Goal: Contribute content: Add original content to the website for others to see

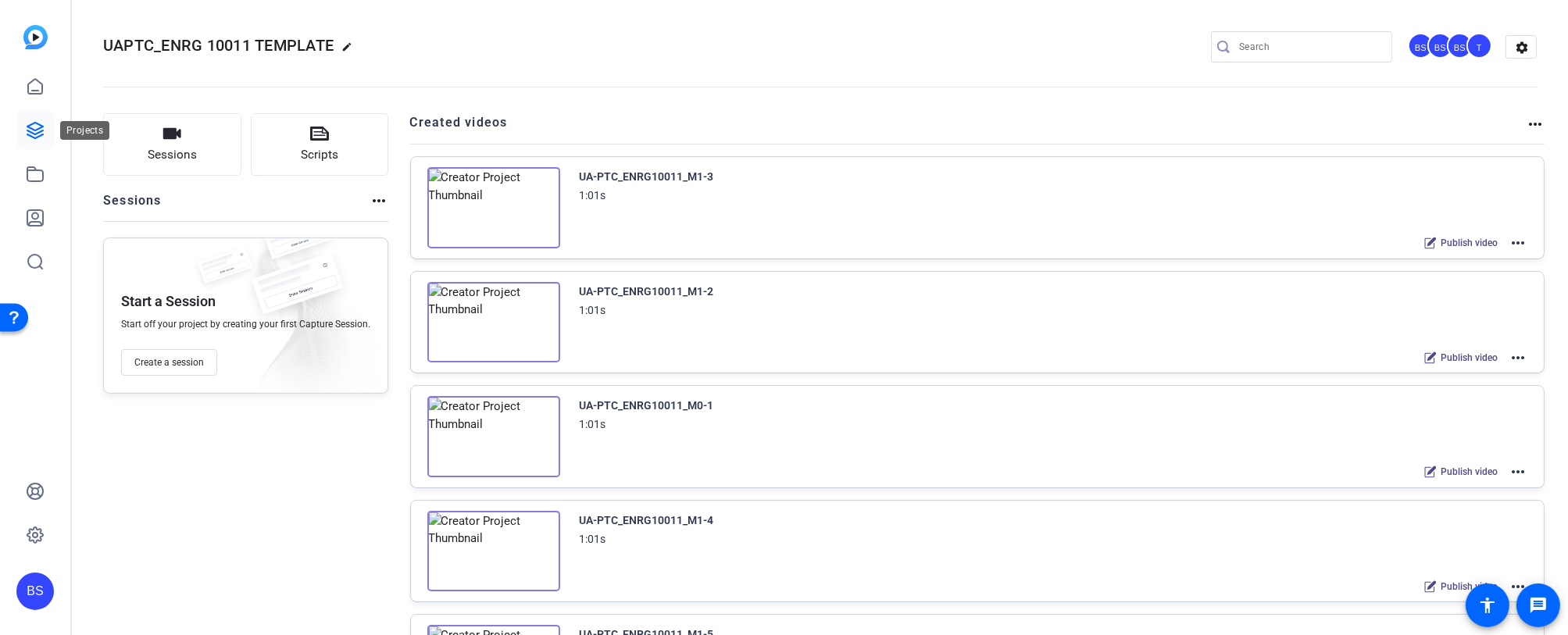
click at [35, 131] on icon at bounding box center [35, 130] width 16 height 16
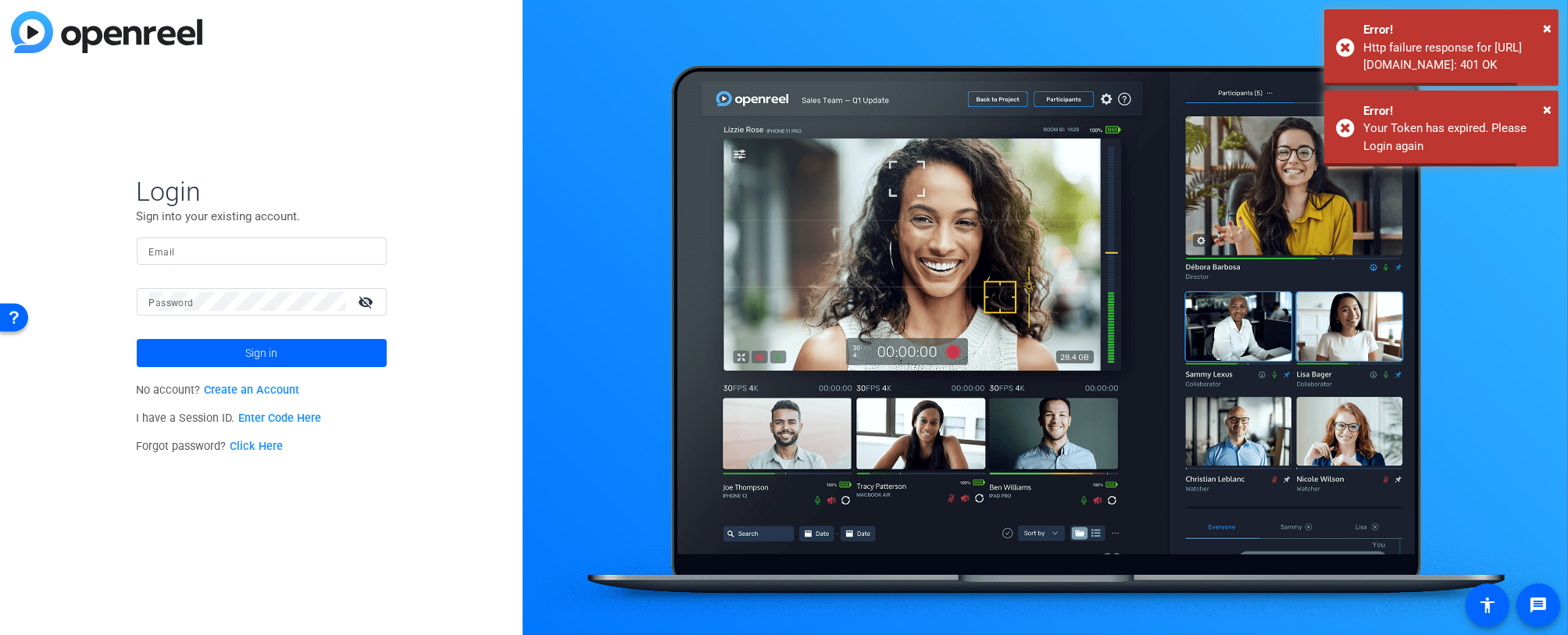
type input "[PERSON_NAME][EMAIL_ADDRESS][DOMAIN_NAME]"
click at [217, 348] on span at bounding box center [261, 353] width 250 height 37
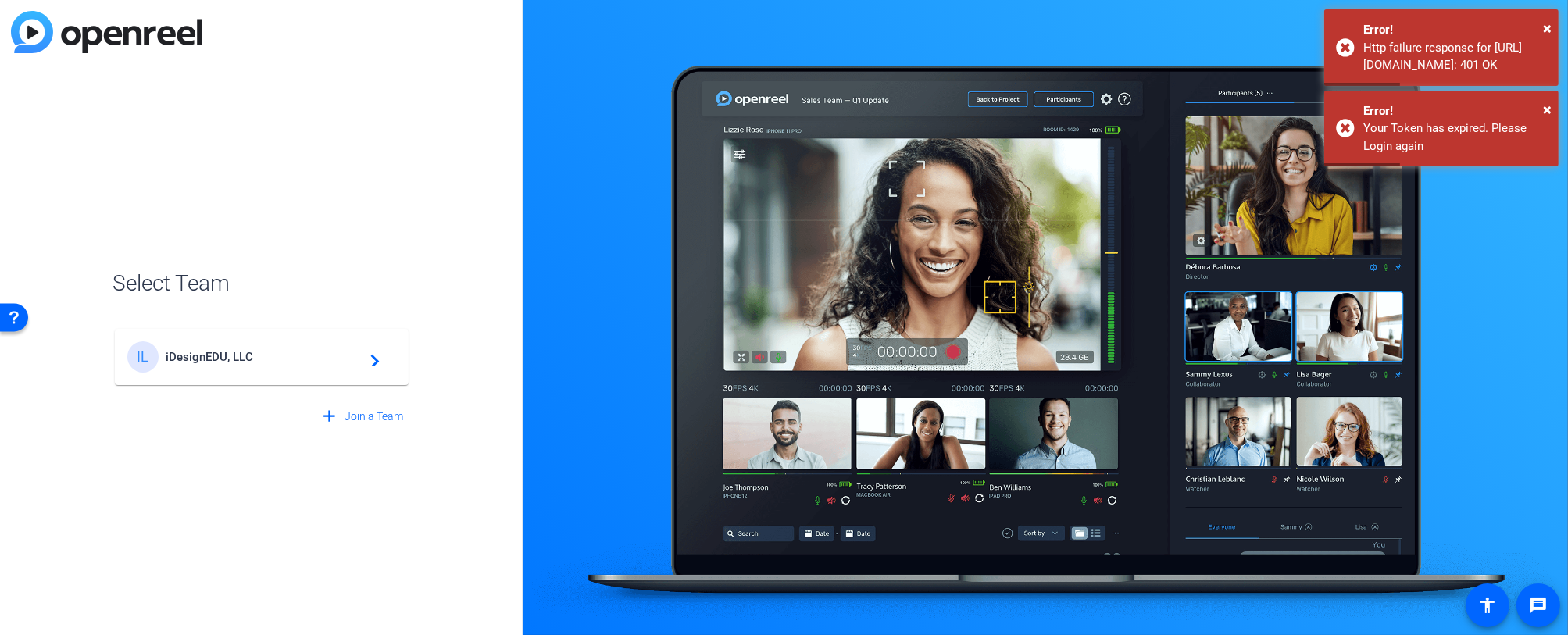
click at [217, 348] on div "IL iDesignEDU, LLC navigate_next" at bounding box center [261, 357] width 269 height 32
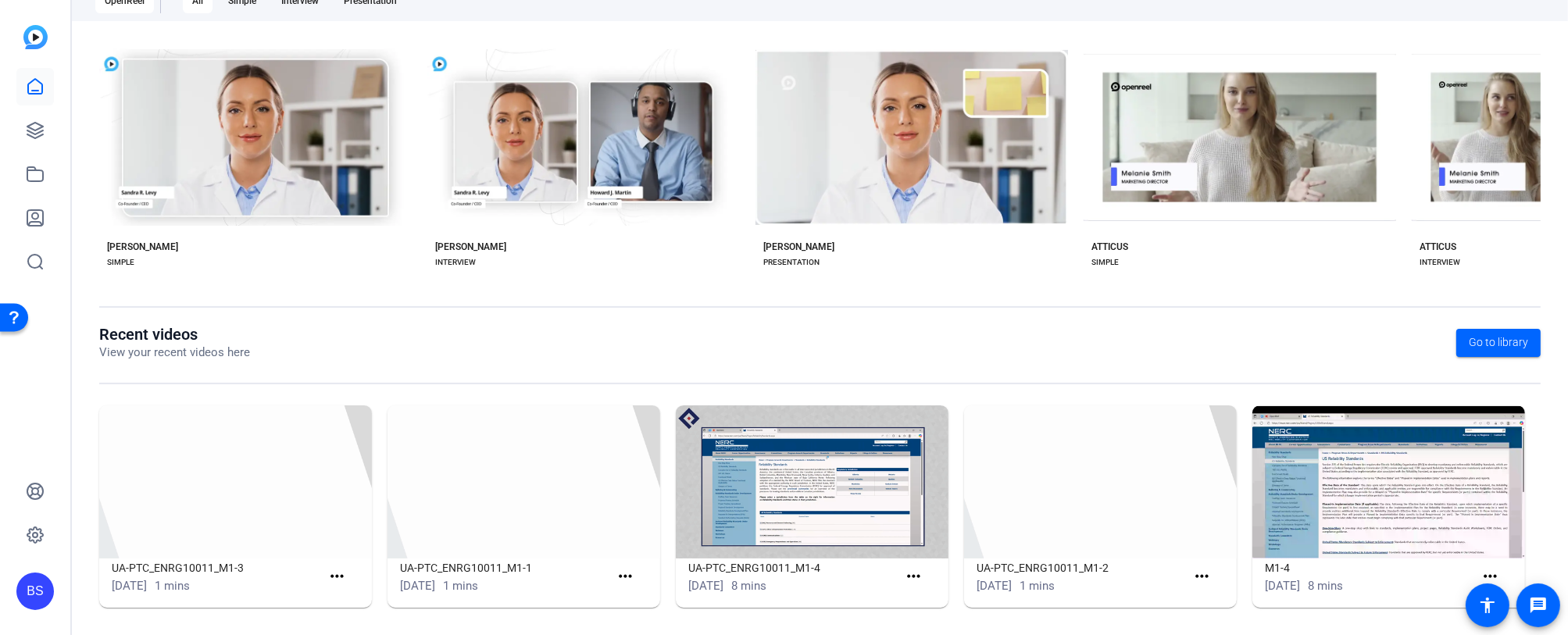
scroll to position [295, 0]
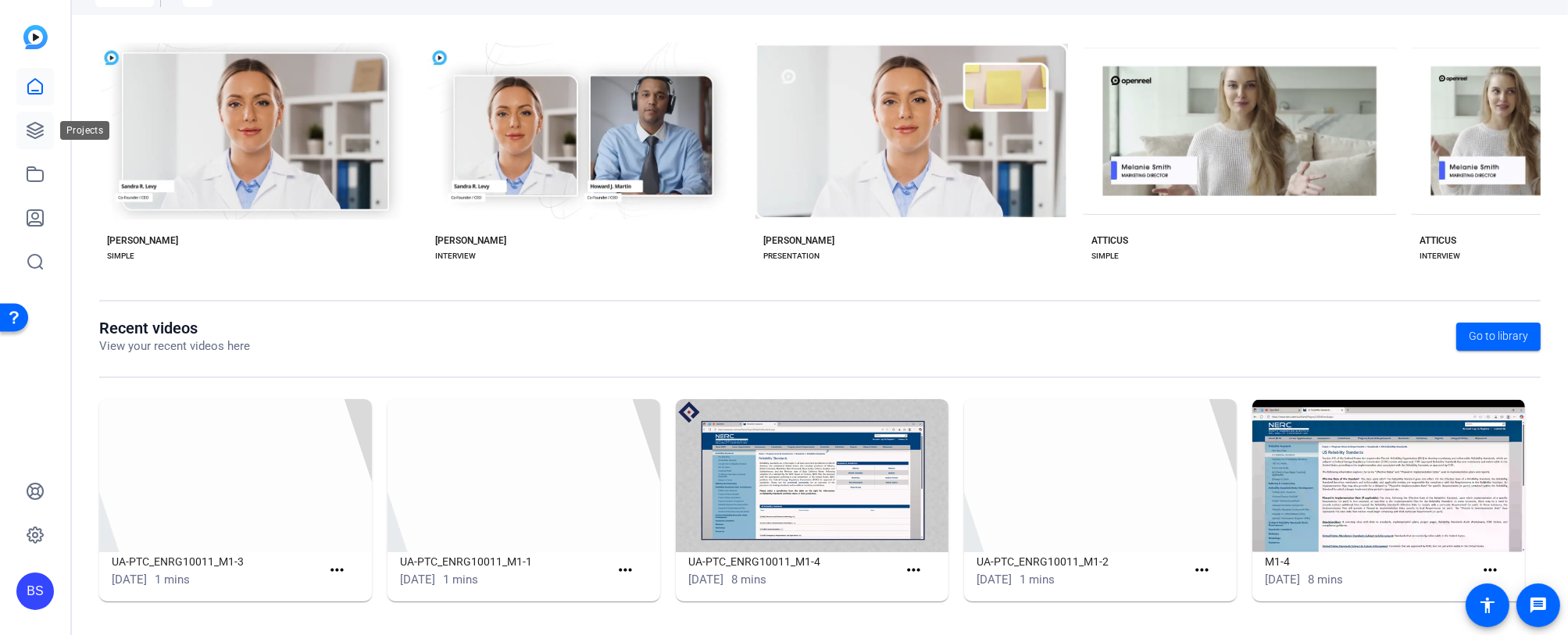
click at [41, 133] on icon at bounding box center [35, 131] width 19 height 19
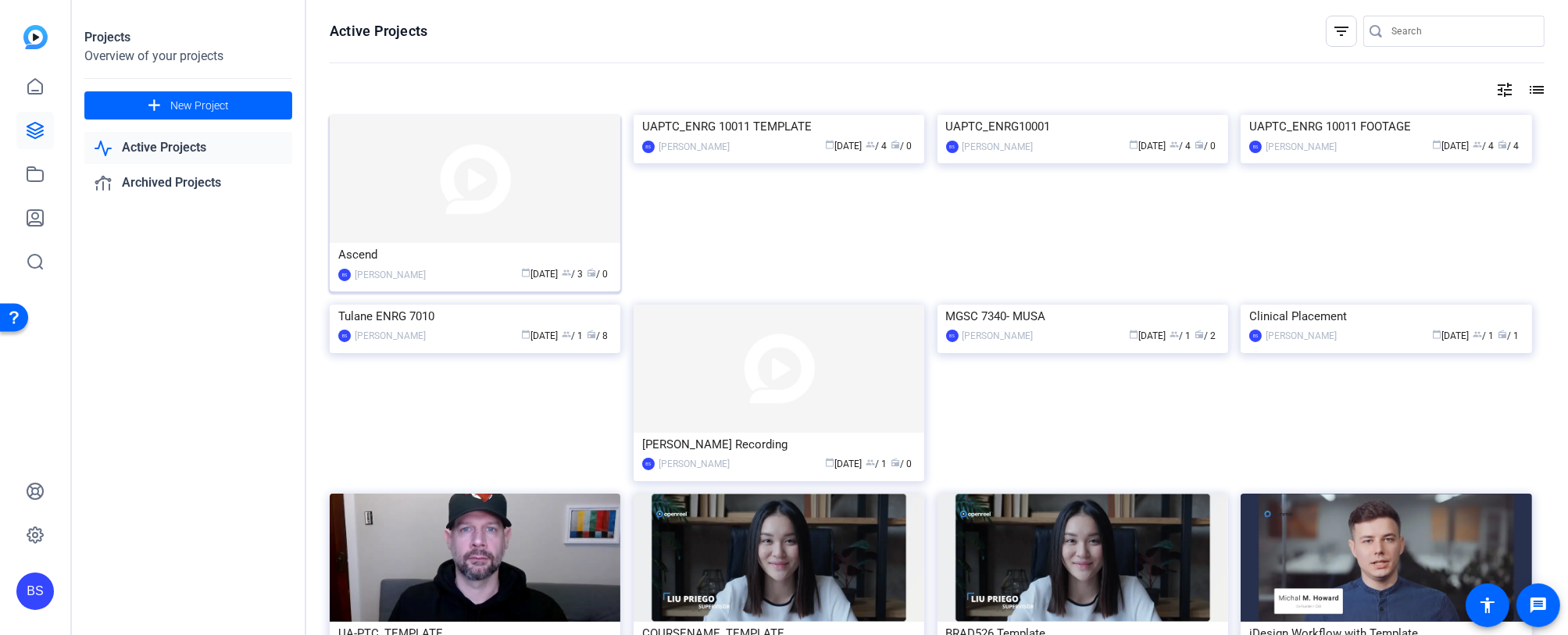
click at [427, 187] on img at bounding box center [474, 179] width 290 height 128
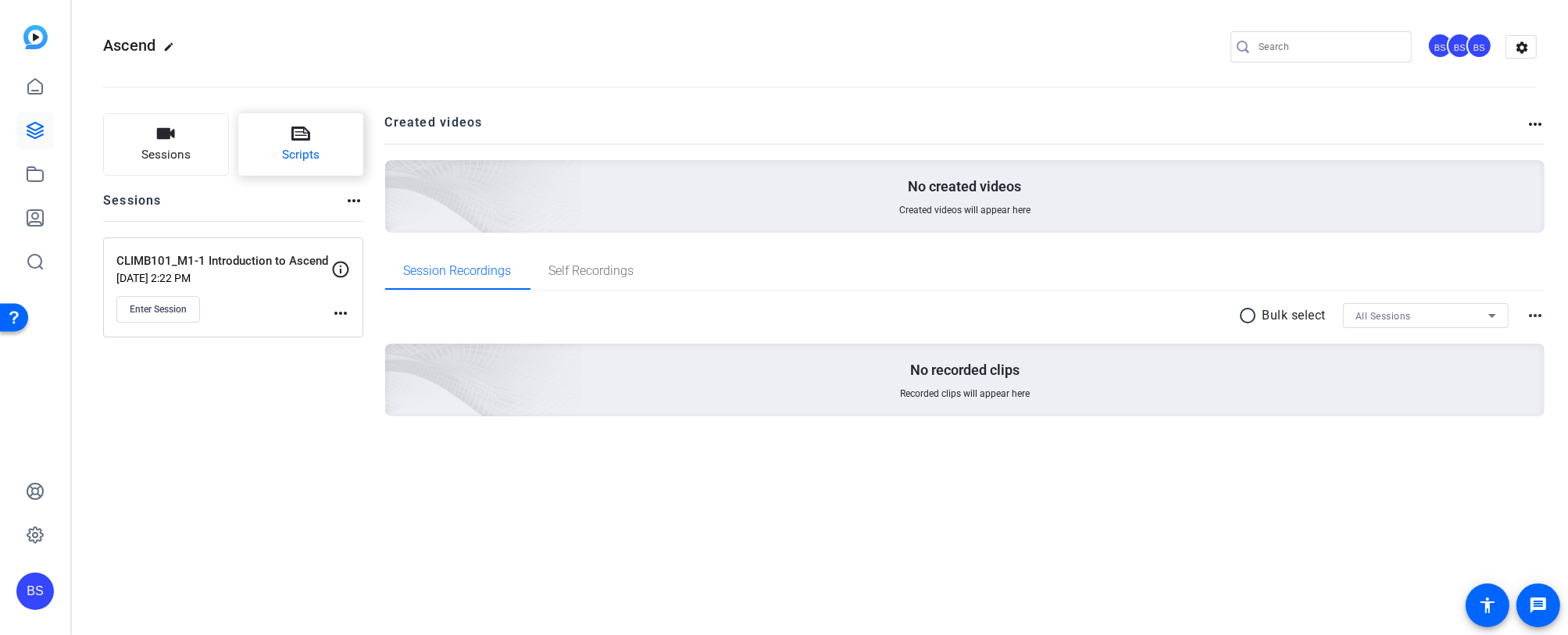
click at [316, 144] on button "Scripts" at bounding box center [300, 144] width 126 height 62
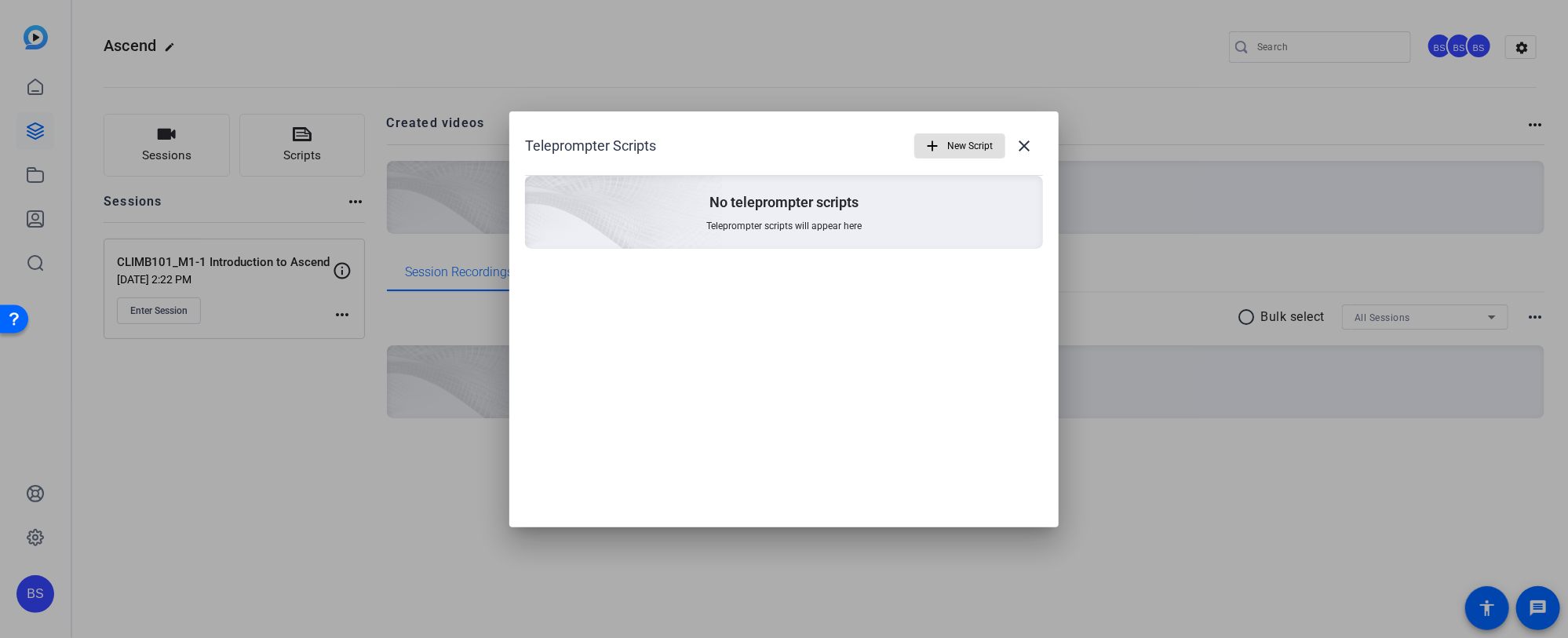
click at [939, 145] on mat-icon "add" at bounding box center [932, 145] width 18 height 18
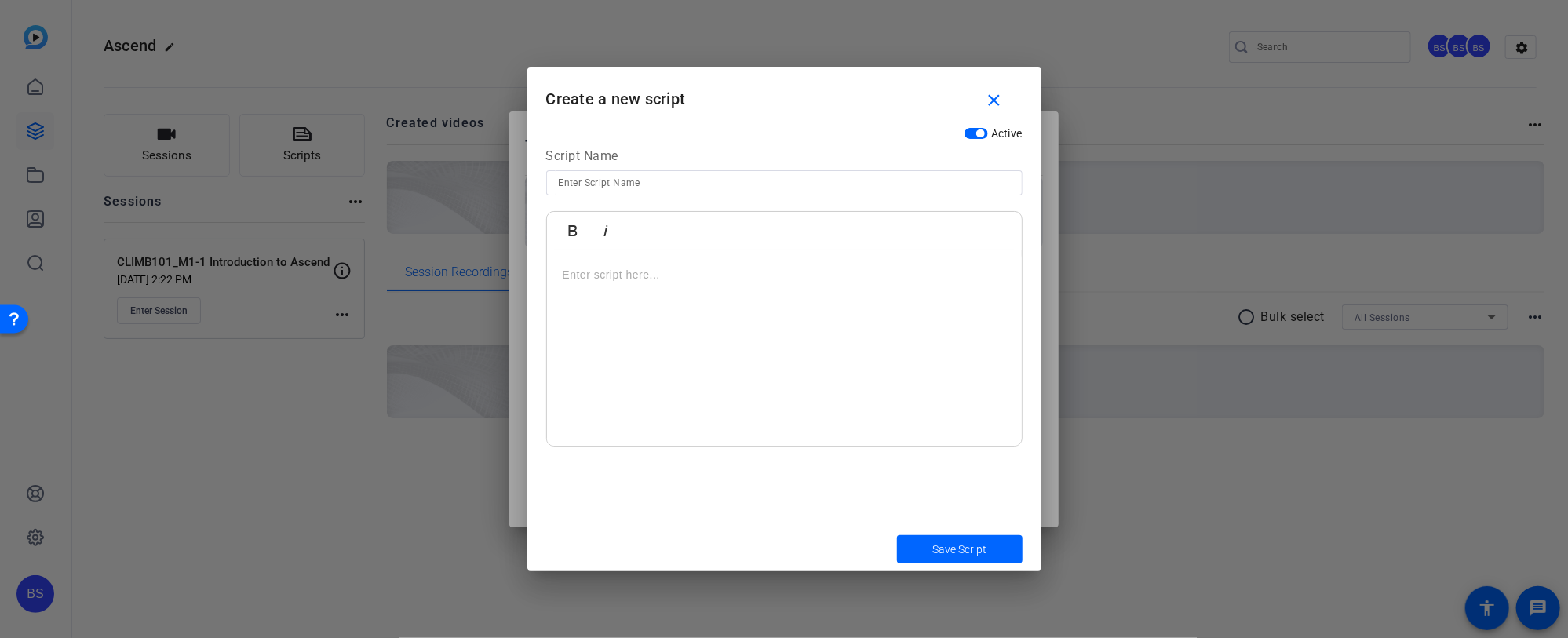
click at [622, 181] on input at bounding box center [785, 183] width 451 height 19
click at [559, 183] on input "M1-1" at bounding box center [785, 183] width 451 height 19
click at [638, 181] on input "CLIMB101_M1-1" at bounding box center [785, 183] width 451 height 19
type input "CLIMB101_M1-1_Peter Popalis"
click at [641, 278] on p at bounding box center [784, 274] width 444 height 18
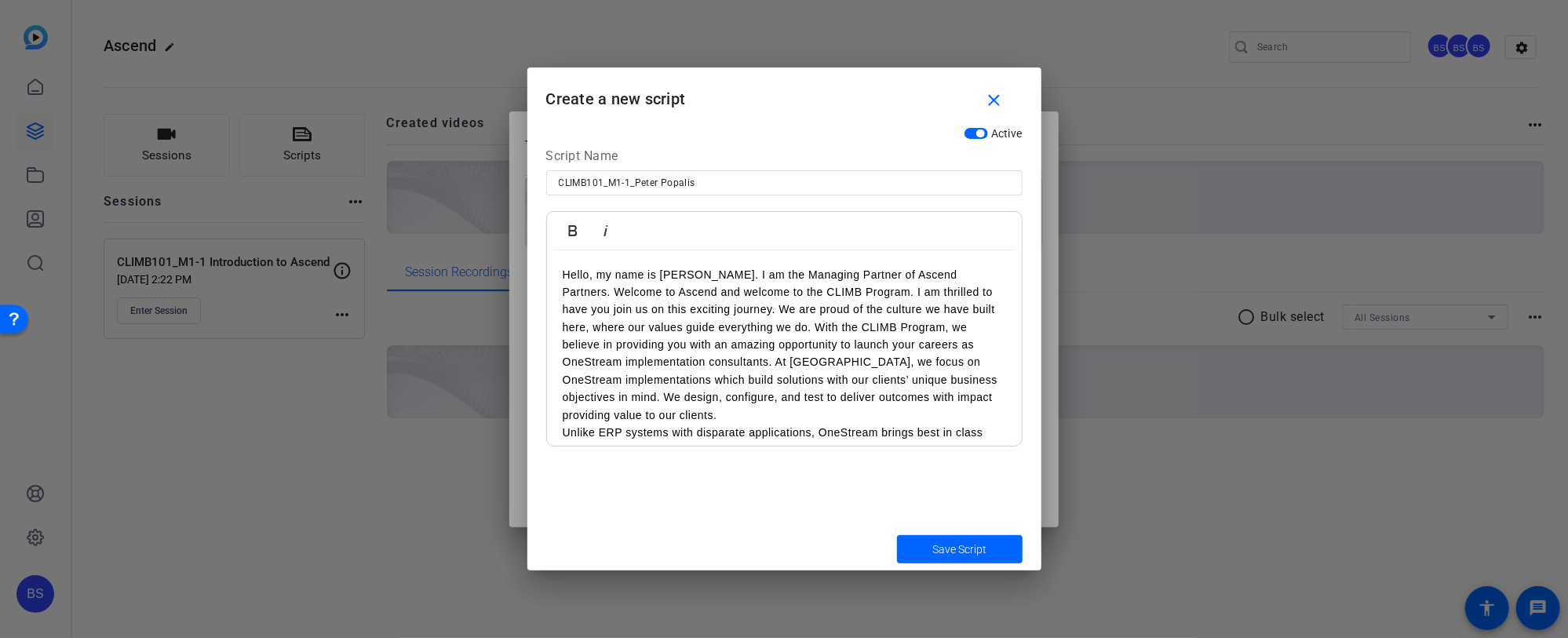
click at [638, 416] on p "Hello, my name is [PERSON_NAME]. I am the Managing Partner of Ascend Partners. …" at bounding box center [784, 345] width 444 height 159
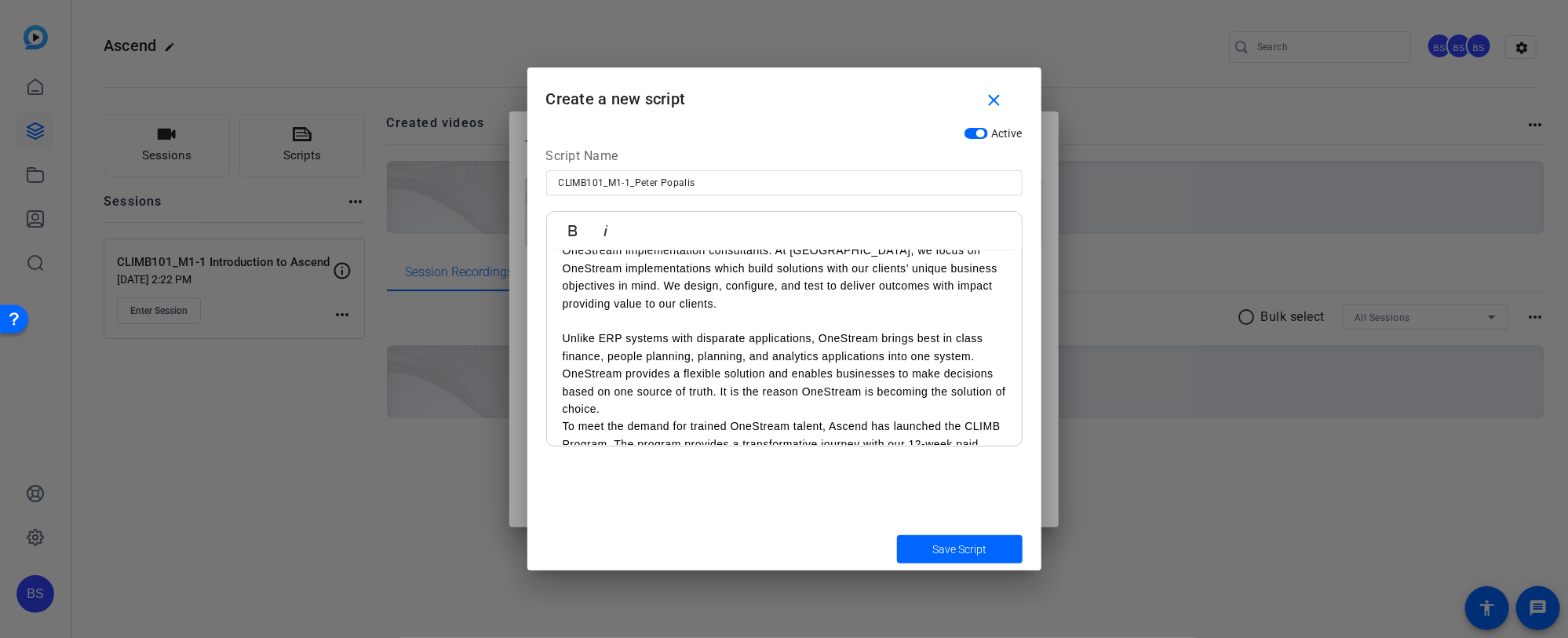
scroll to position [125, 0]
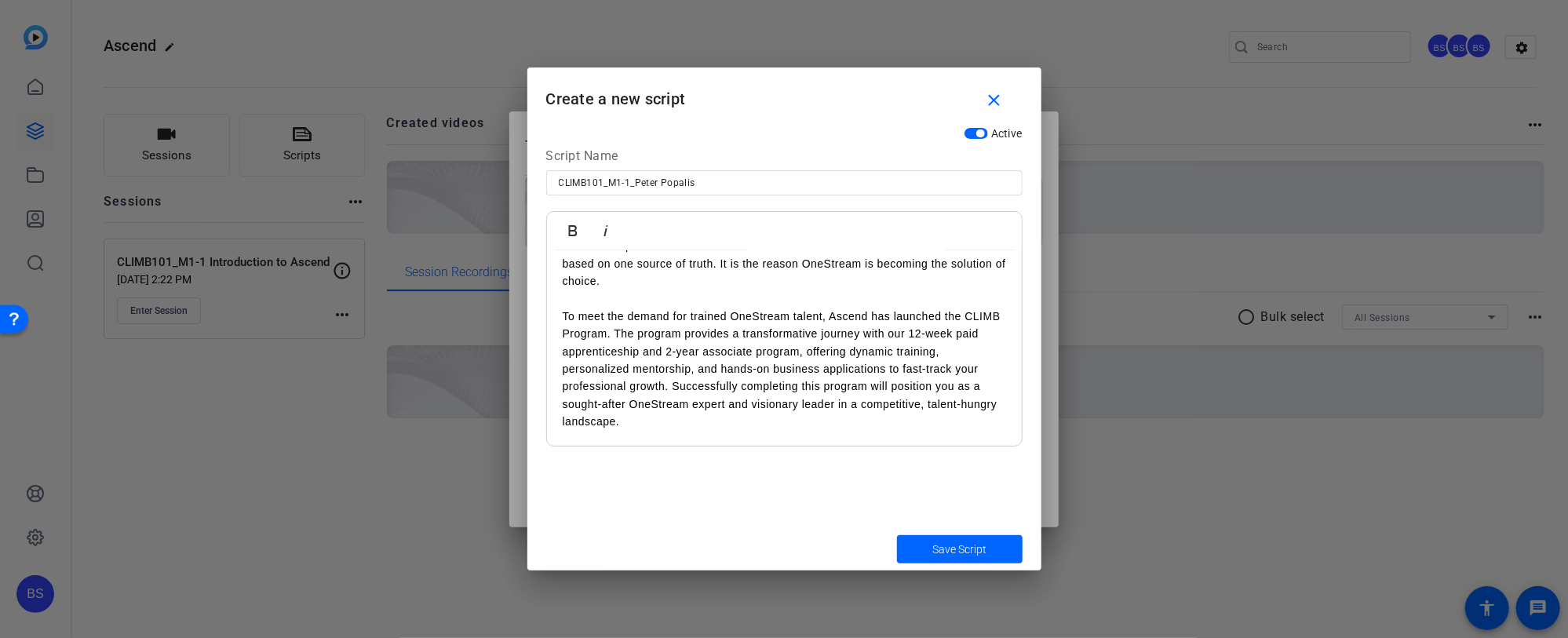
click at [630, 426] on p "To meet the demand for trained OneStream talent, Ascend has launched the CLIMB …" at bounding box center [784, 369] width 444 height 123
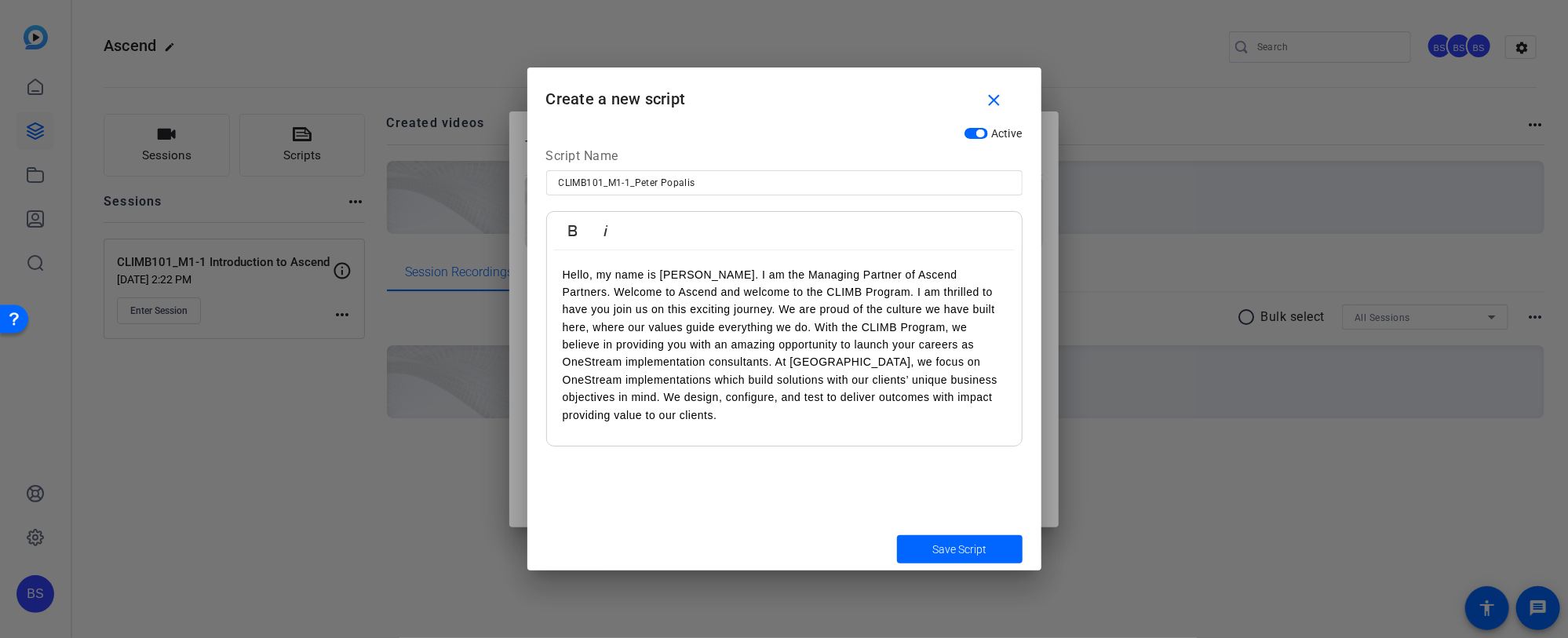
scroll to position [0, 0]
click at [951, 551] on span "Save Script" at bounding box center [960, 550] width 54 height 17
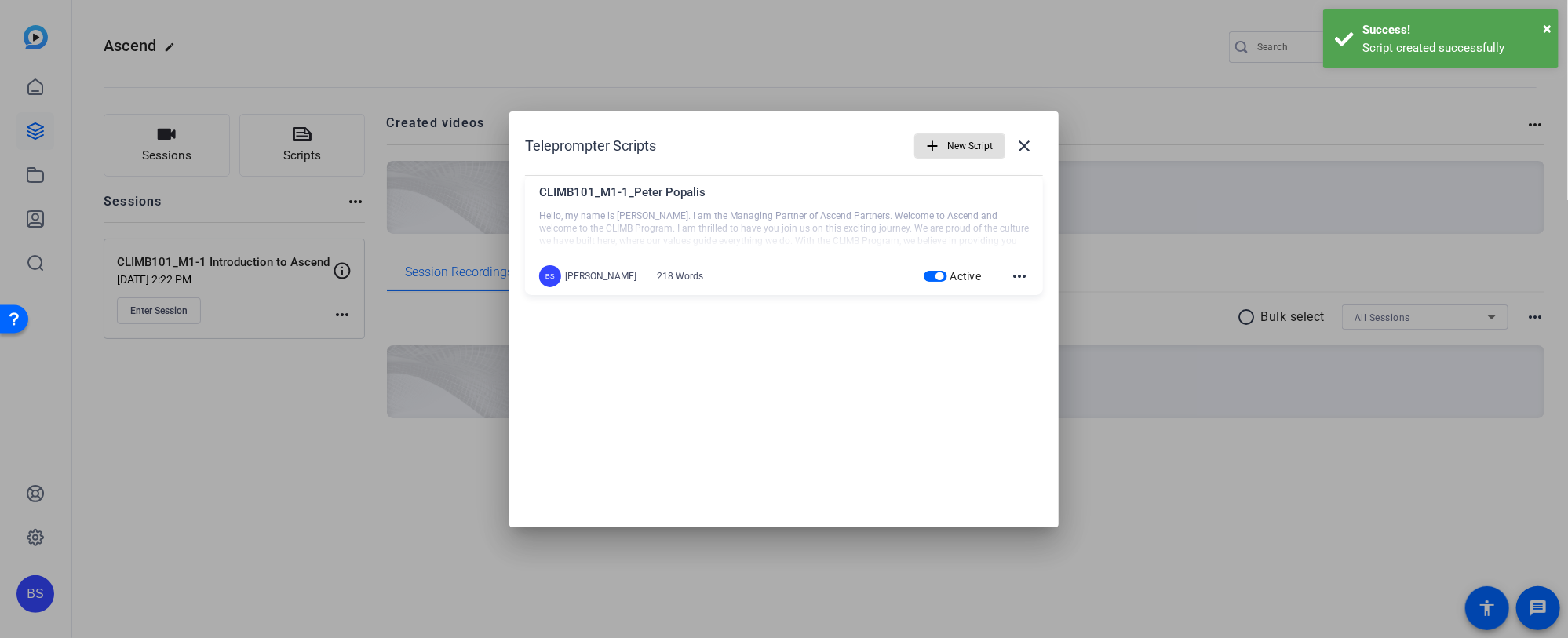
click at [945, 144] on span "button" at bounding box center [960, 145] width 89 height 38
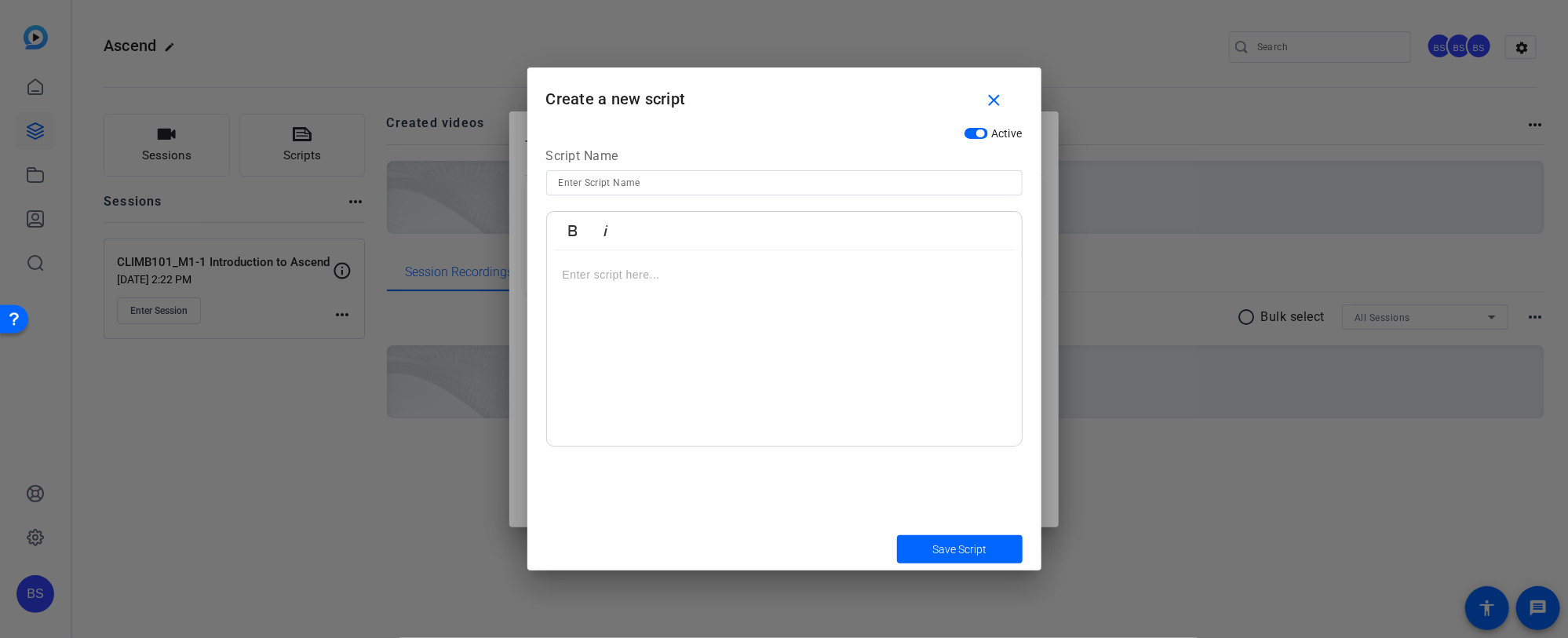
click at [650, 176] on input at bounding box center [785, 183] width 451 height 19
type input "CLIMB101_M1-1_Colin Sawford"
click at [659, 264] on div at bounding box center [785, 349] width 475 height 197
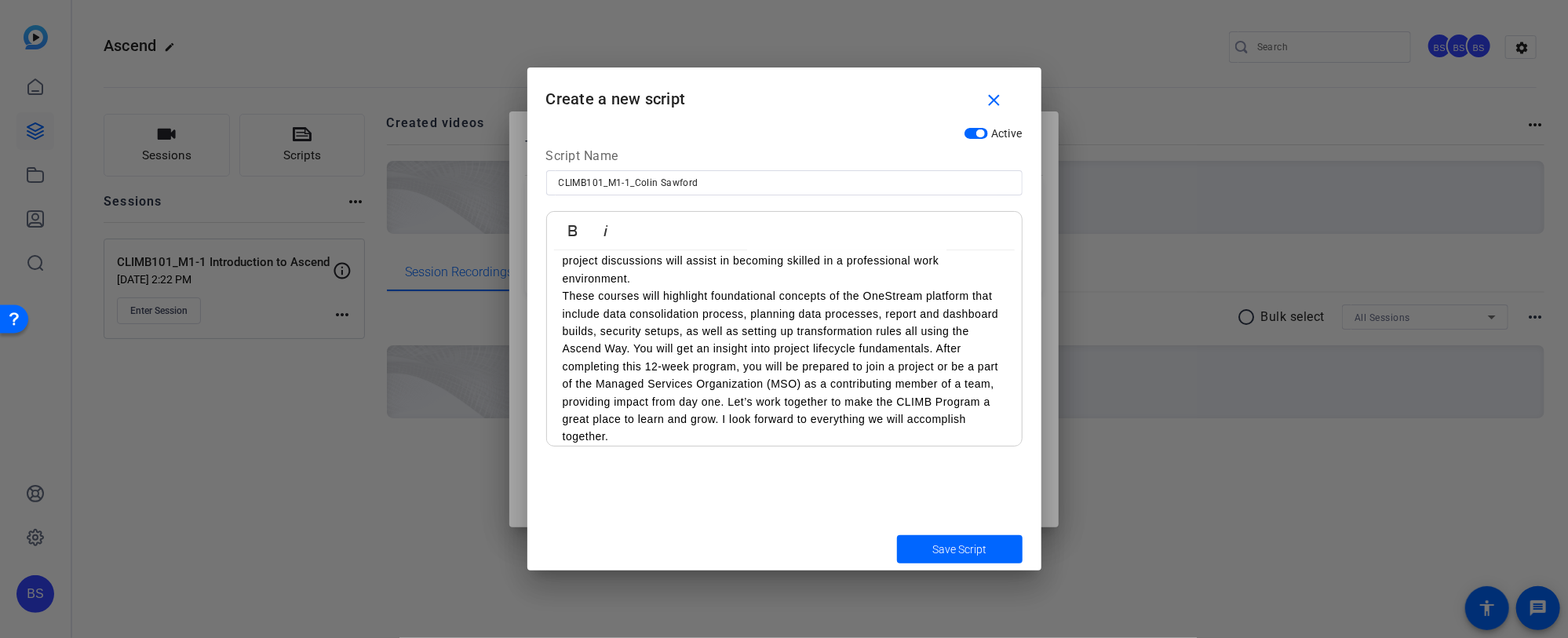
click at [660, 283] on p "You will be taking in a lot of information all at once and will need the suppor…" at bounding box center [784, 235] width 444 height 105
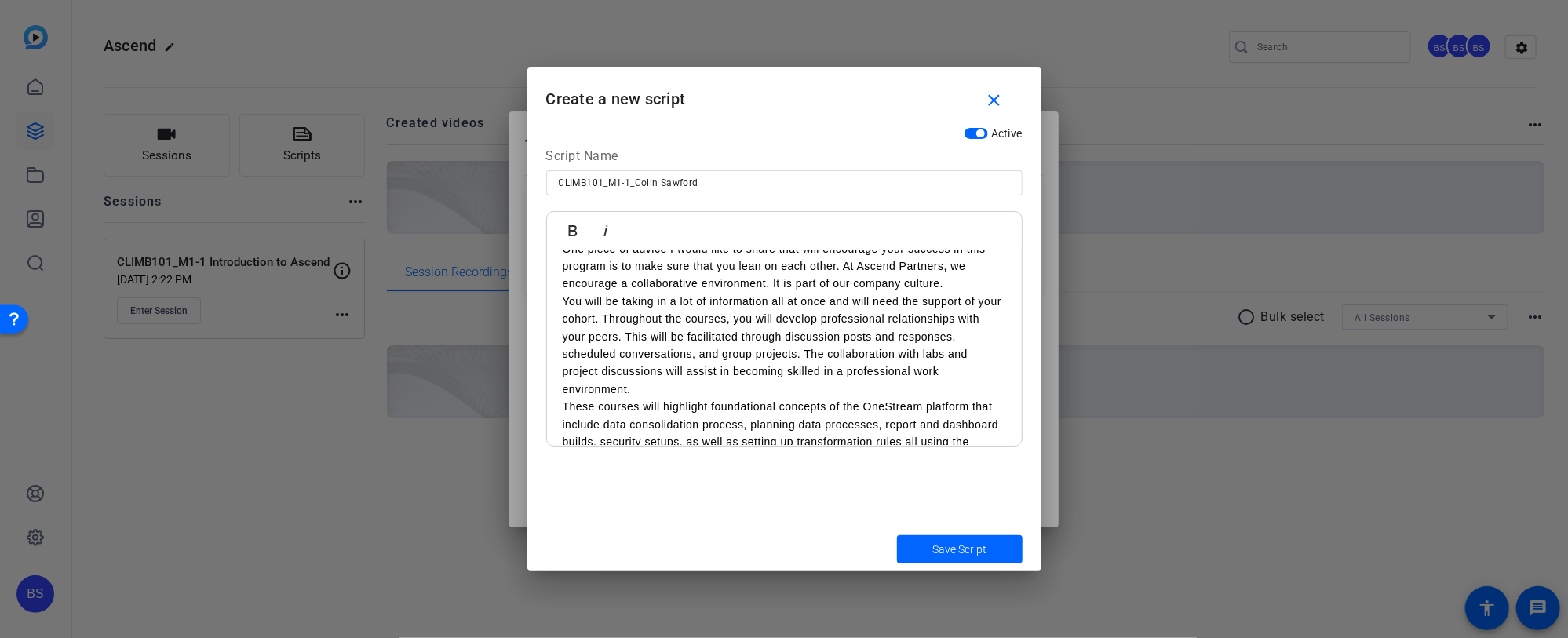
scroll to position [0, 0]
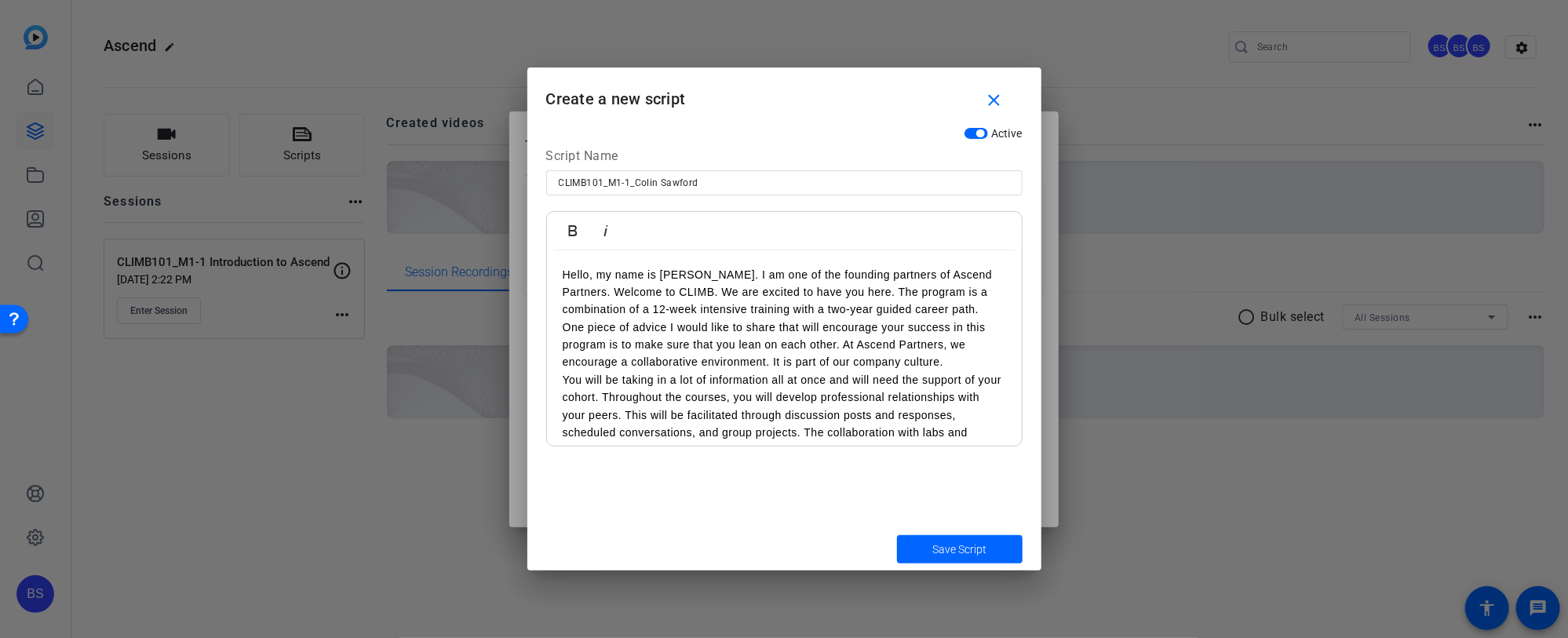
click at [956, 365] on p "One piece of advice I would like to share that will encourage your success in t…" at bounding box center [784, 345] width 444 height 53
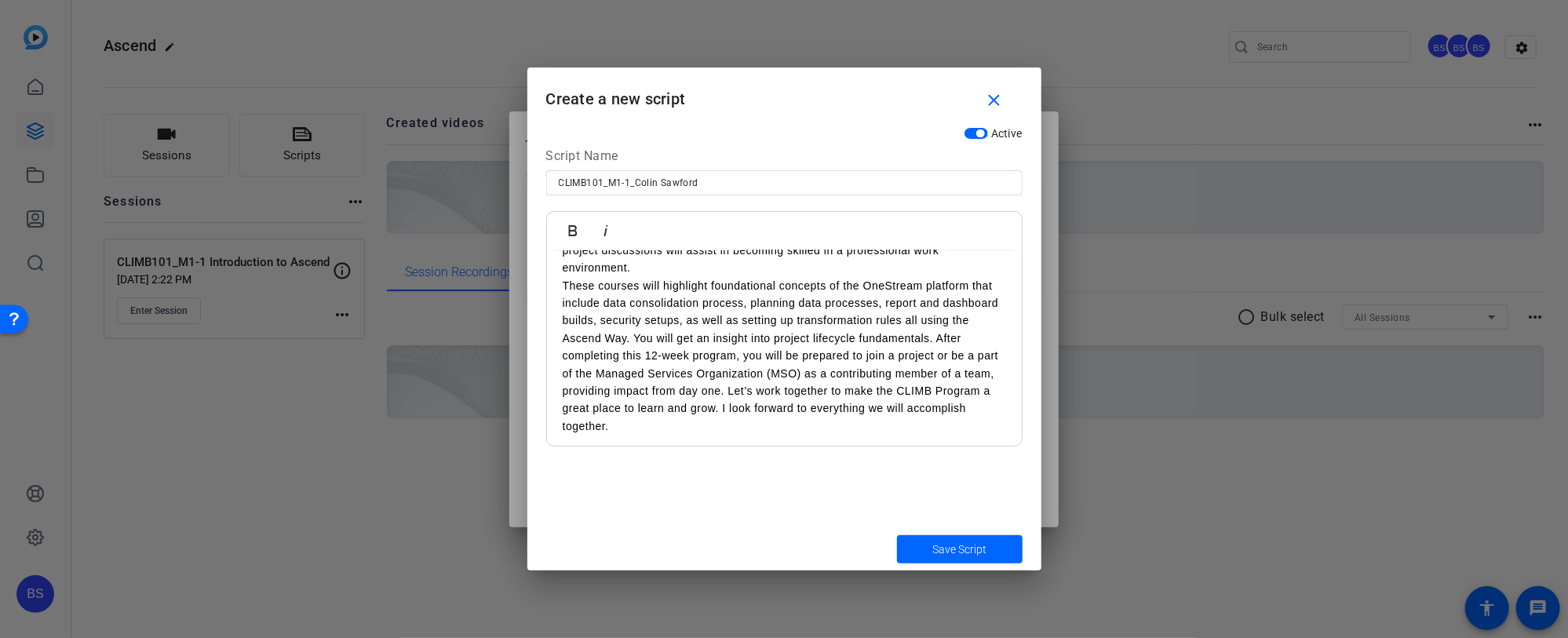
scroll to position [217, 0]
click at [662, 271] on p "You will be taking in a lot of information all at once and will need the suppor…" at bounding box center [784, 224] width 444 height 105
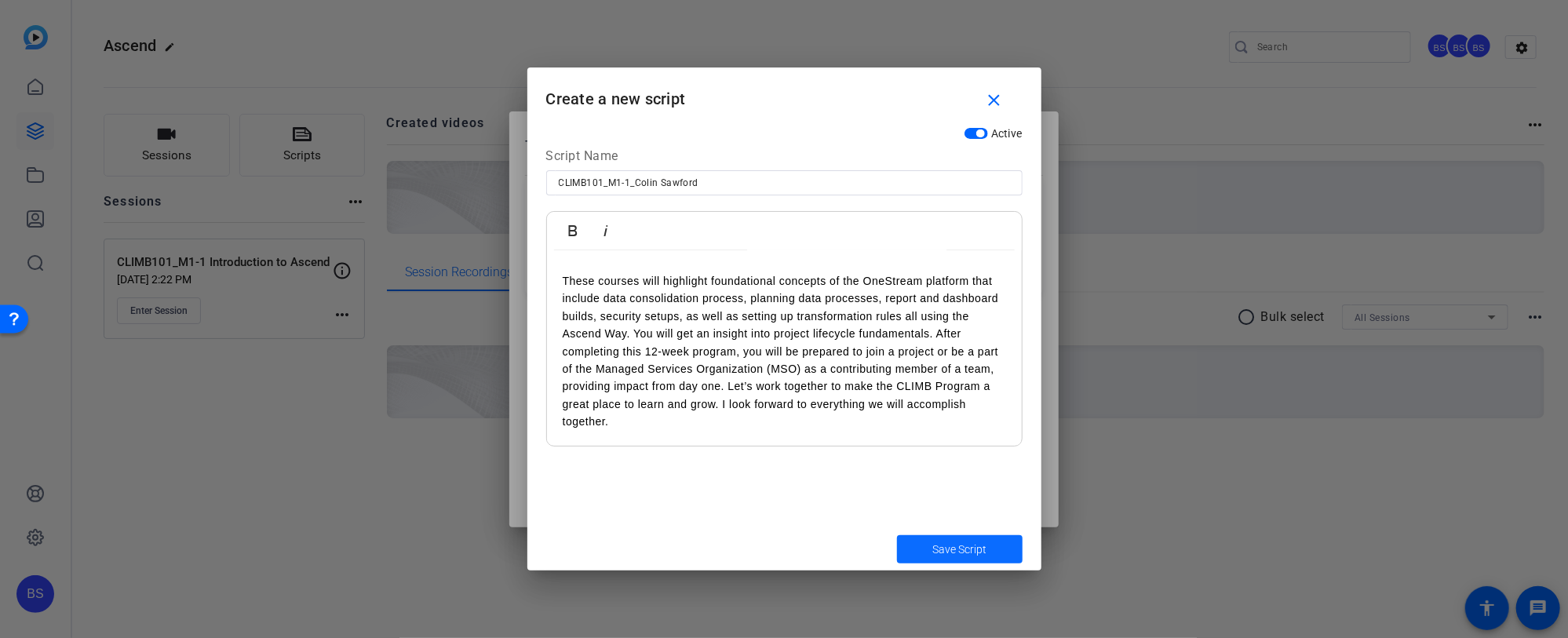
click at [959, 549] on span "Save Script" at bounding box center [960, 550] width 54 height 17
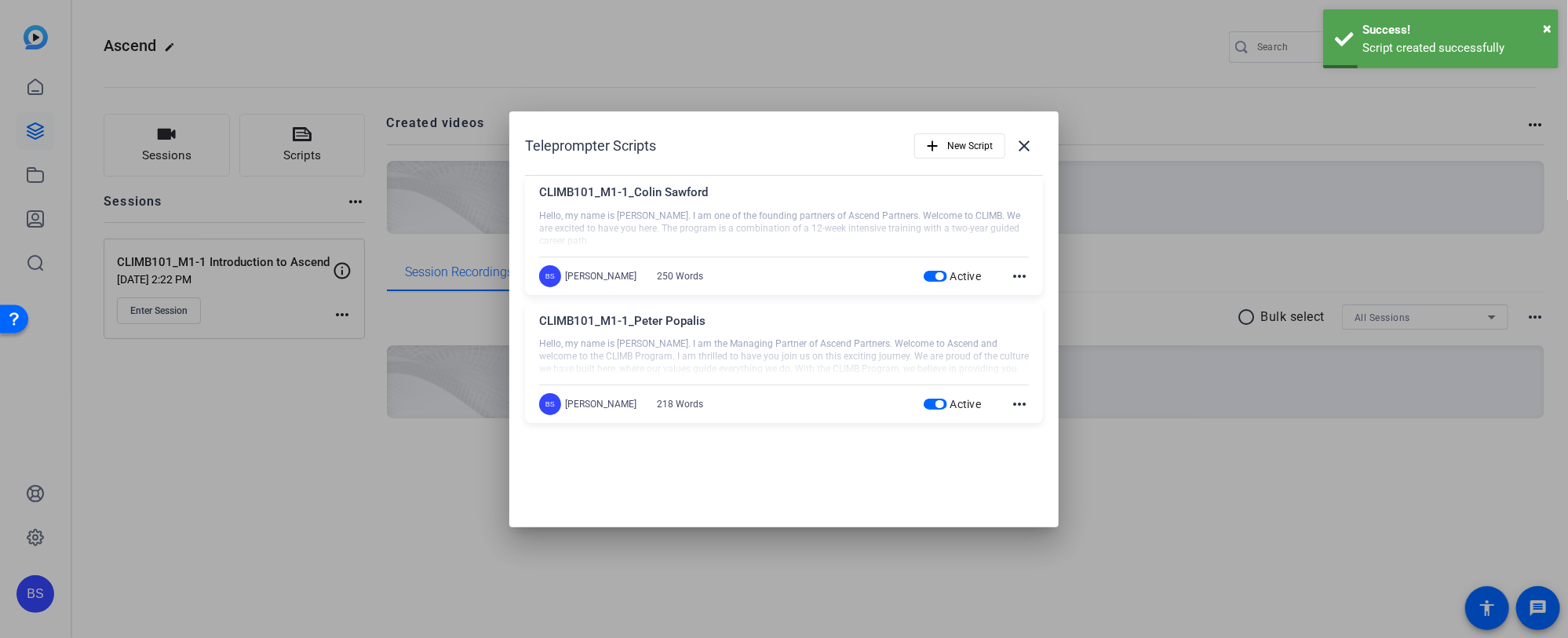
click at [215, 273] on div at bounding box center [784, 319] width 1568 height 638
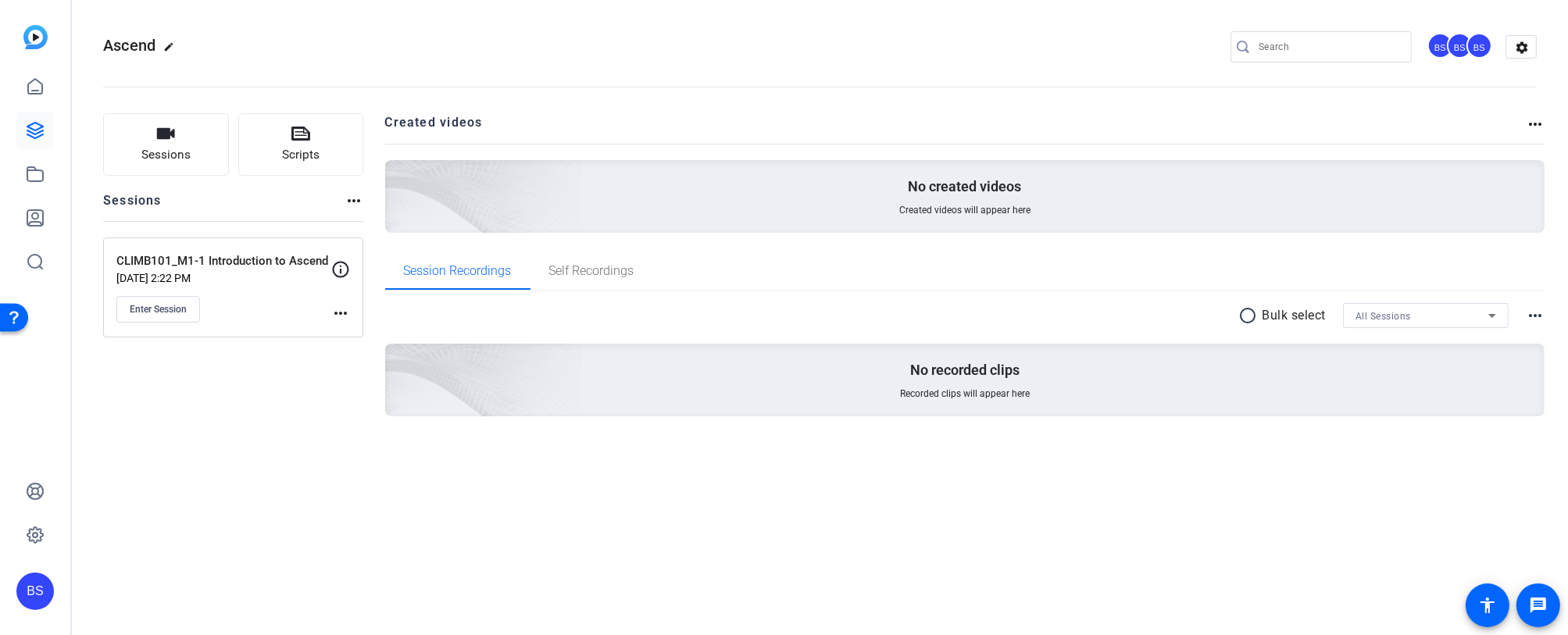
click at [225, 305] on div "Enter Session" at bounding box center [224, 310] width 215 height 27
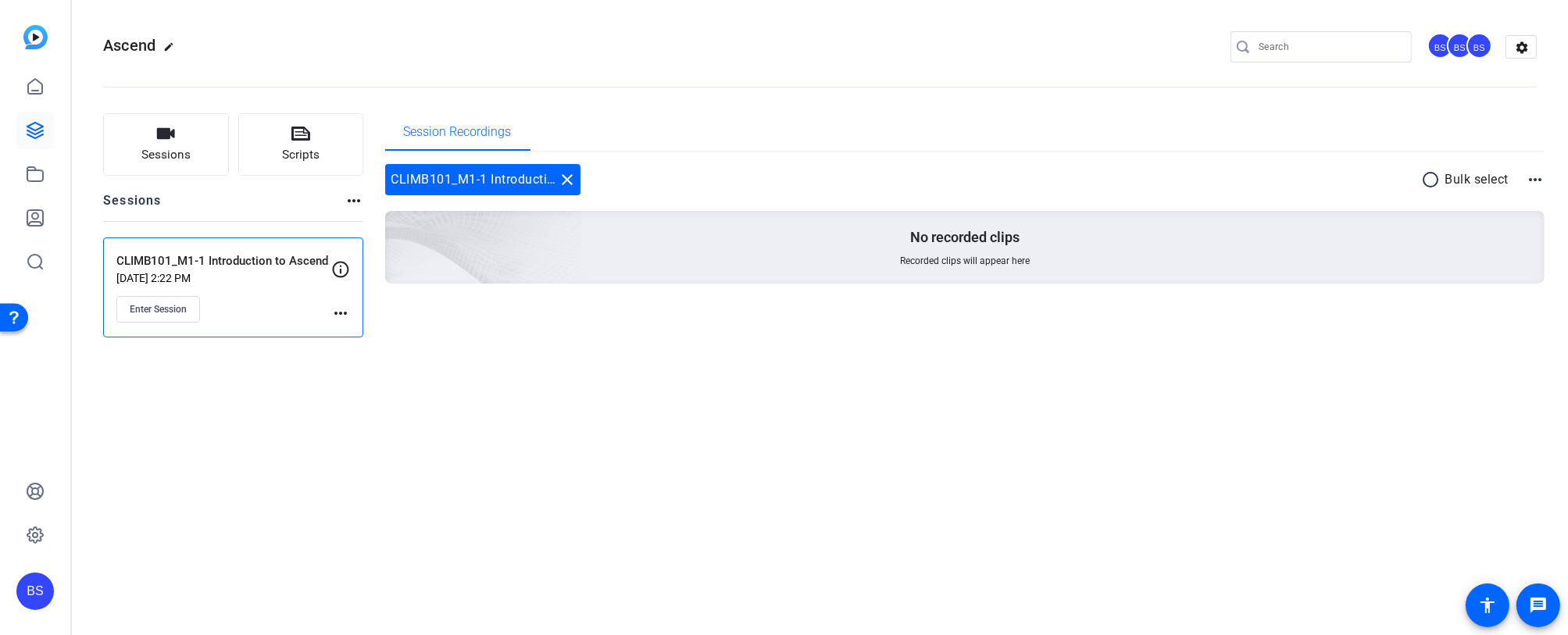
click at [339, 311] on mat-icon "more_horiz" at bounding box center [340, 313] width 19 height 19
click at [359, 333] on span "Edit Session" at bounding box center [378, 335] width 71 height 19
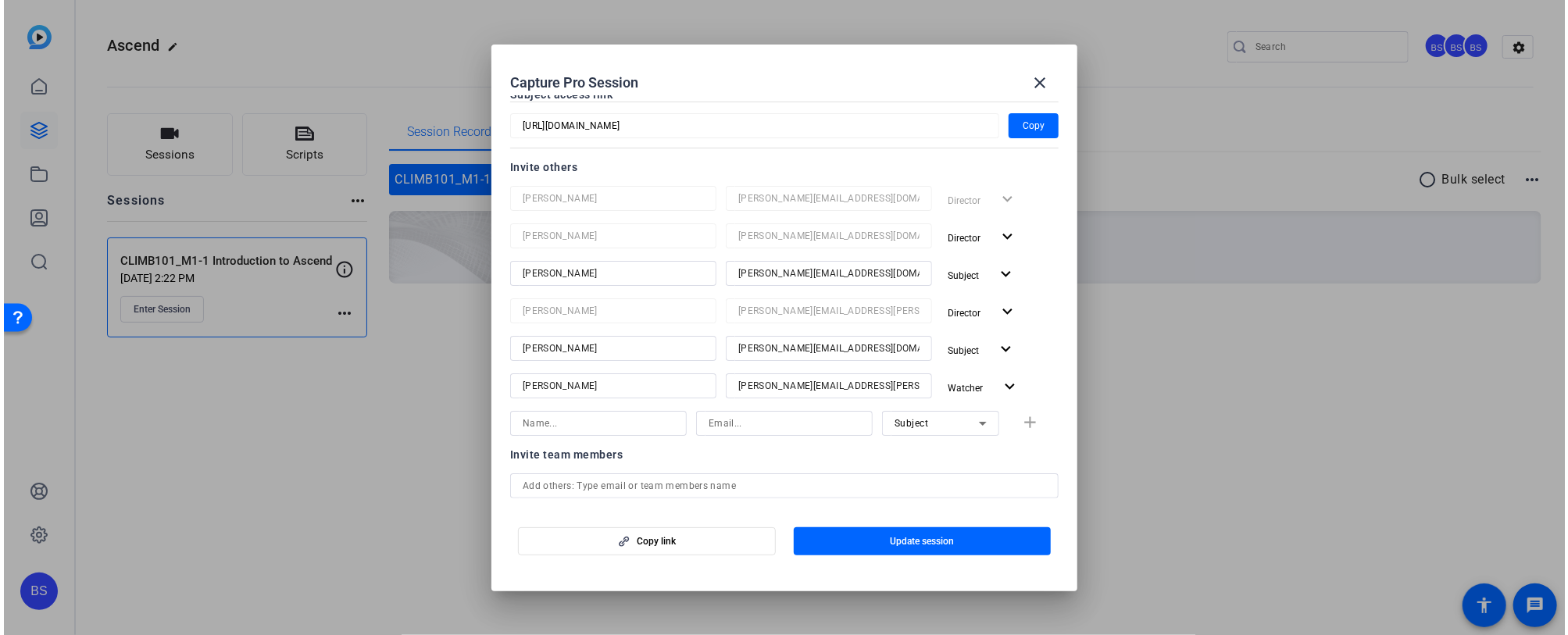
scroll to position [0, 0]
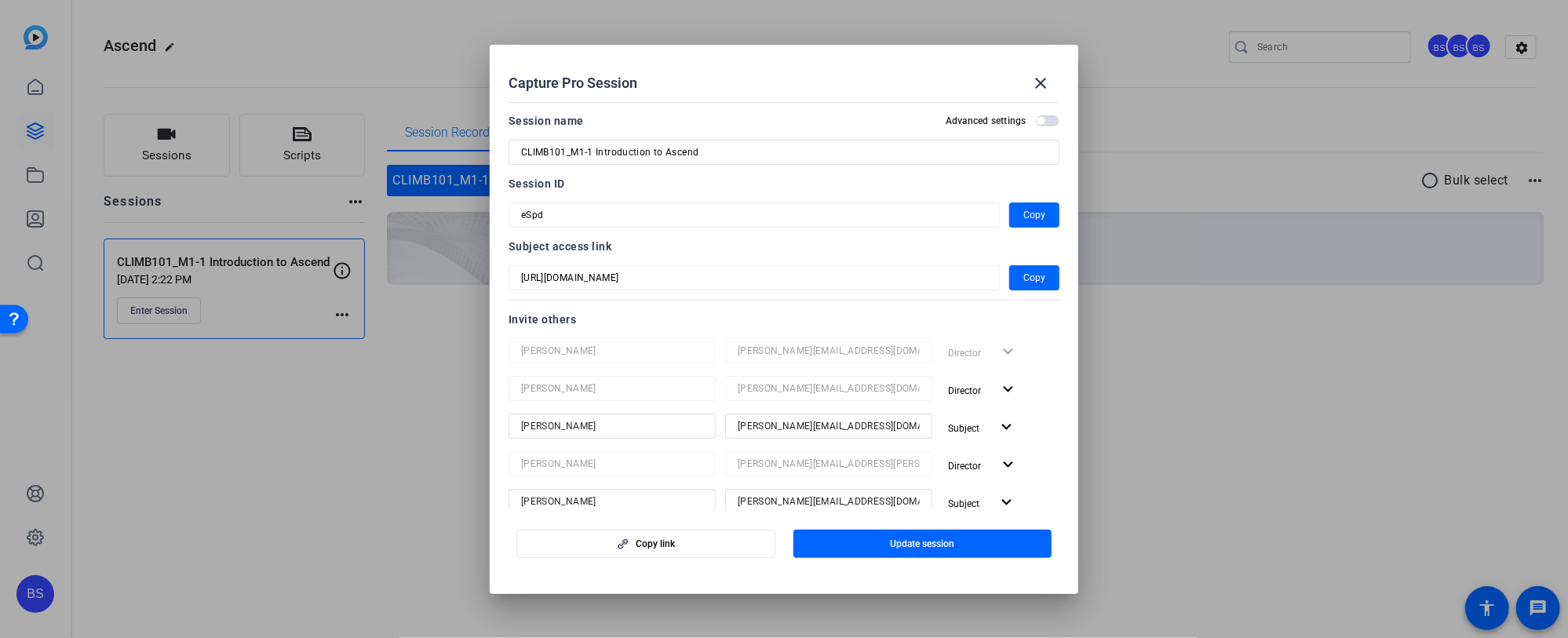
click at [400, 374] on div at bounding box center [784, 319] width 1568 height 638
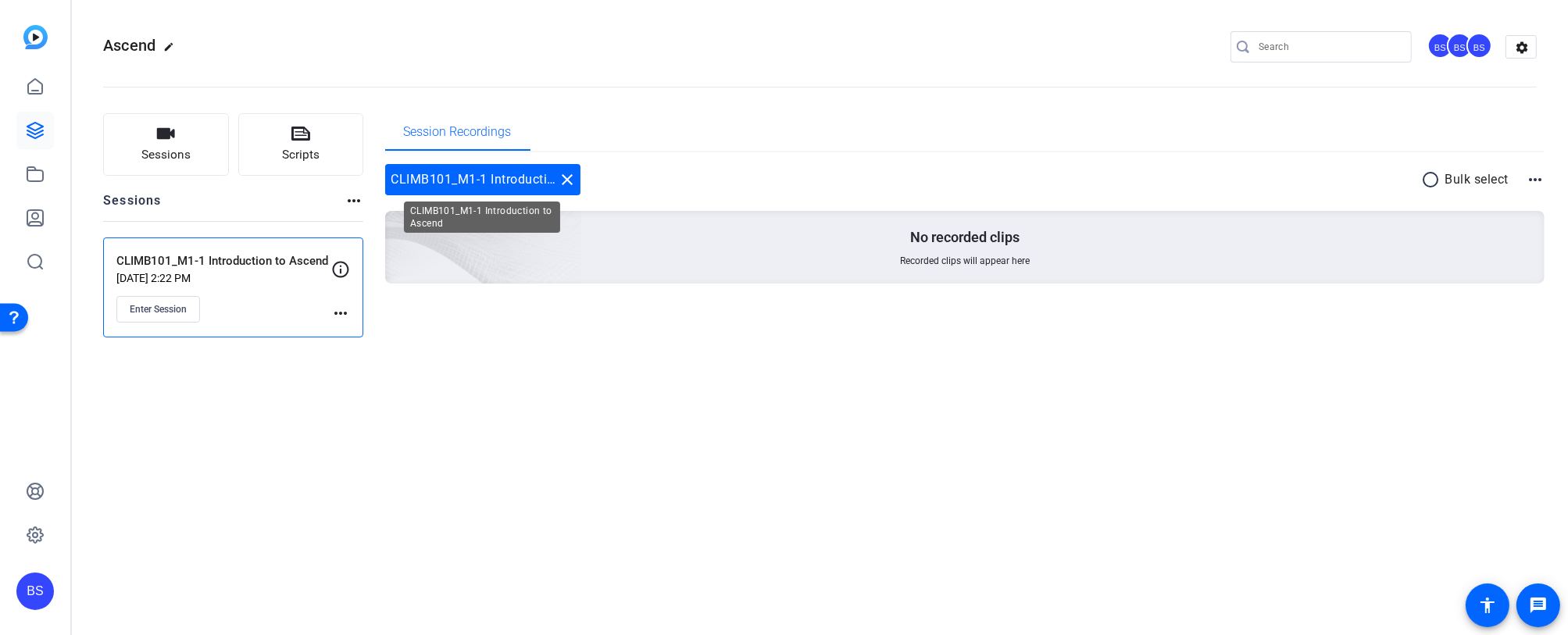
click at [468, 179] on div "CLIMB101_M1-1 Introduction to Ascend close" at bounding box center [482, 180] width 195 height 32
click at [239, 290] on div "CLIMB101_M1-1 Introduction to Ascend [DATE] 2:22 PM Enter Session" at bounding box center [224, 287] width 215 height 71
click at [176, 306] on span "Enter Session" at bounding box center [158, 309] width 57 height 12
